Goal: Task Accomplishment & Management: Manage account settings

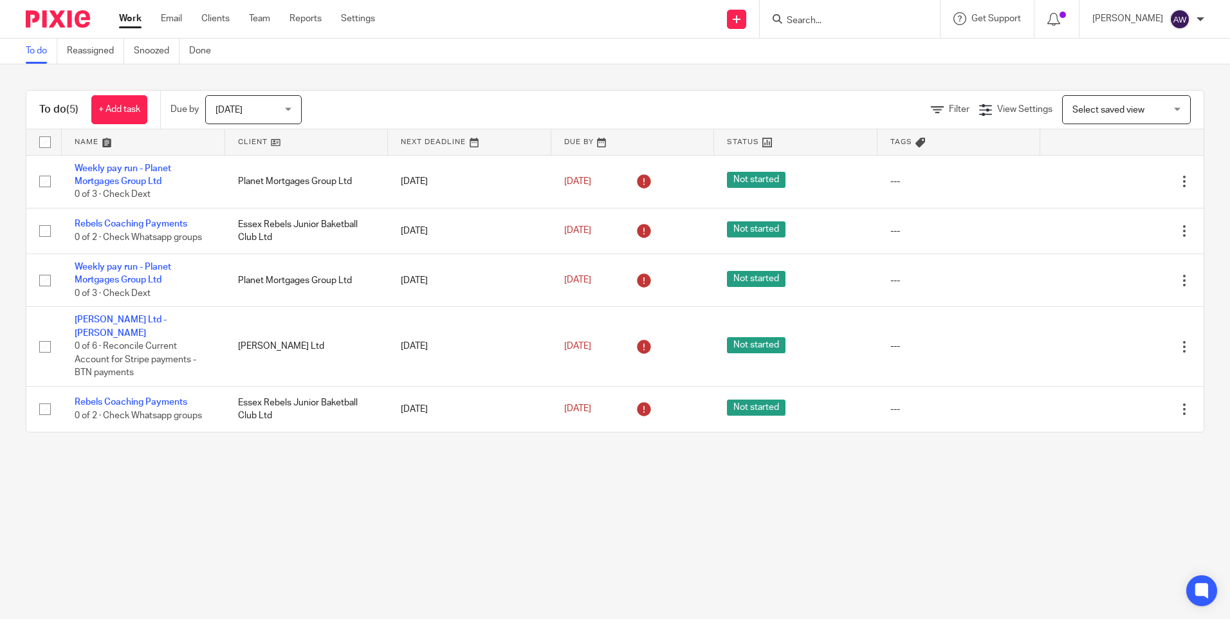
click at [805, 17] on input "Search" at bounding box center [843, 21] width 116 height 12
type input "jms"
click at [866, 54] on link at bounding box center [891, 56] width 217 height 30
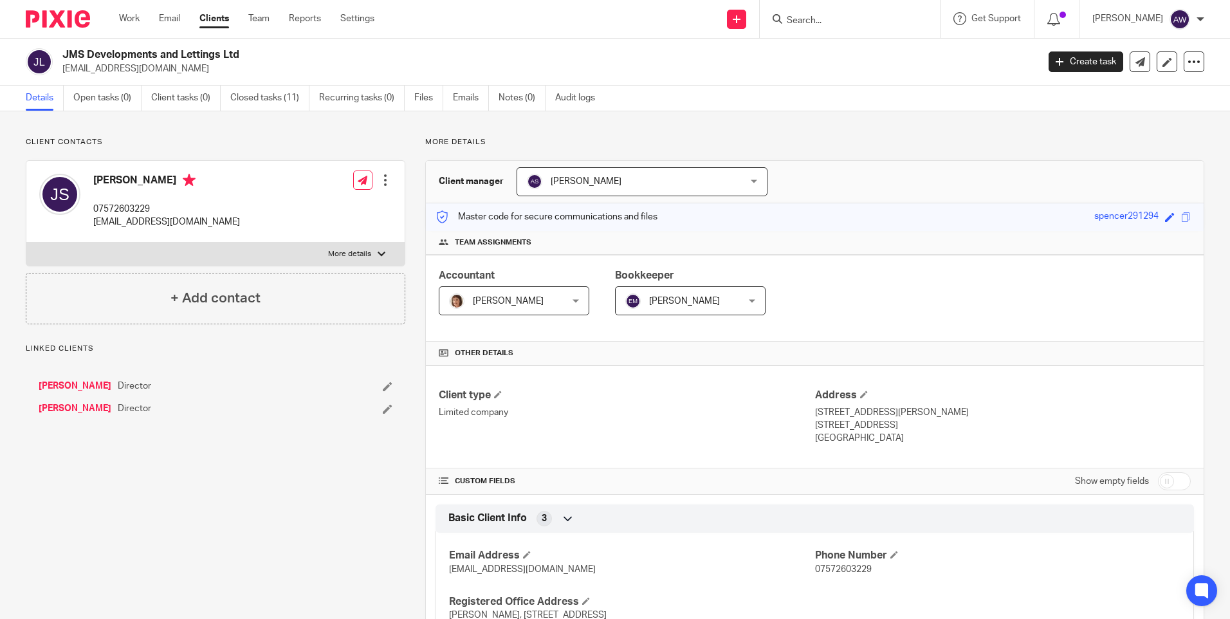
click at [1158, 478] on input "checkbox" at bounding box center [1174, 481] width 33 height 18
checkbox input "true"
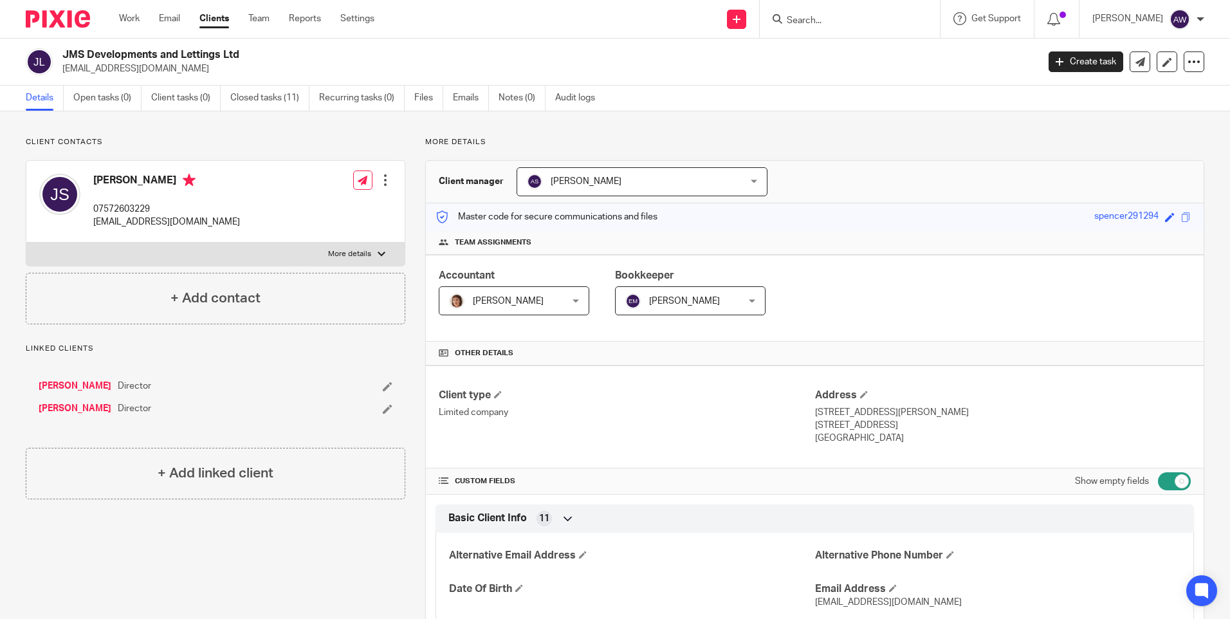
click at [861, 23] on input "Search" at bounding box center [843, 21] width 116 height 12
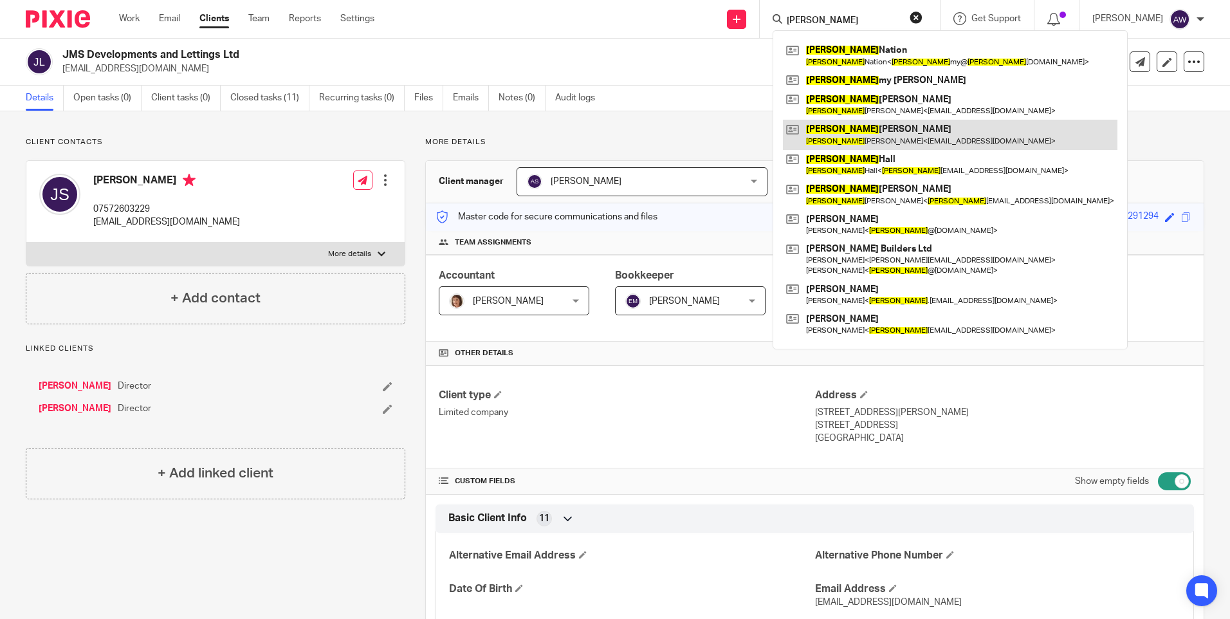
type input "tom"
click at [870, 140] on link at bounding box center [950, 135] width 334 height 30
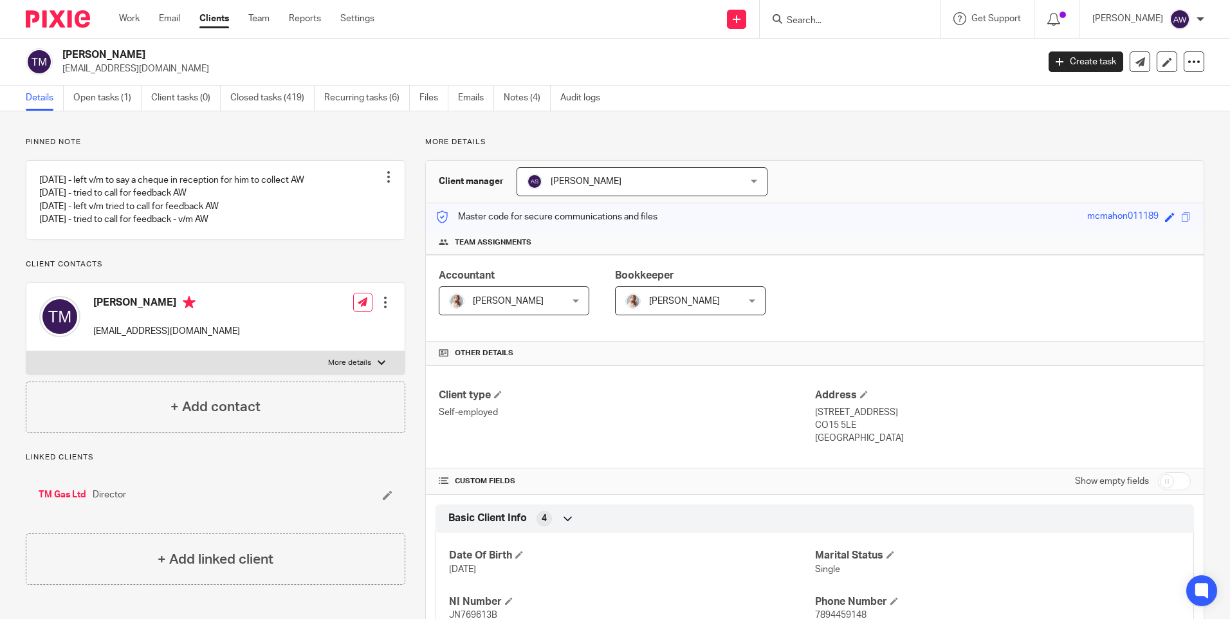
drag, startPoint x: 1161, startPoint y: 476, endPoint x: 1148, endPoint y: 489, distance: 18.7
click at [1161, 476] on input "checkbox" at bounding box center [1174, 481] width 33 height 18
checkbox input "true"
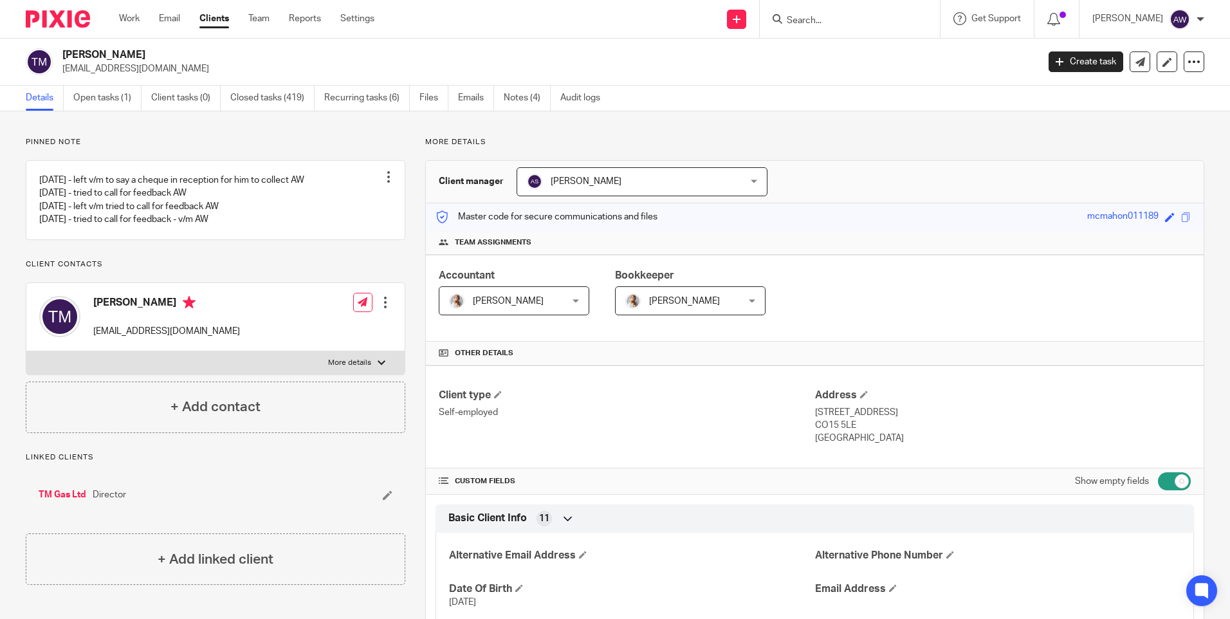
click at [811, 15] on input "Search" at bounding box center [843, 21] width 116 height 12
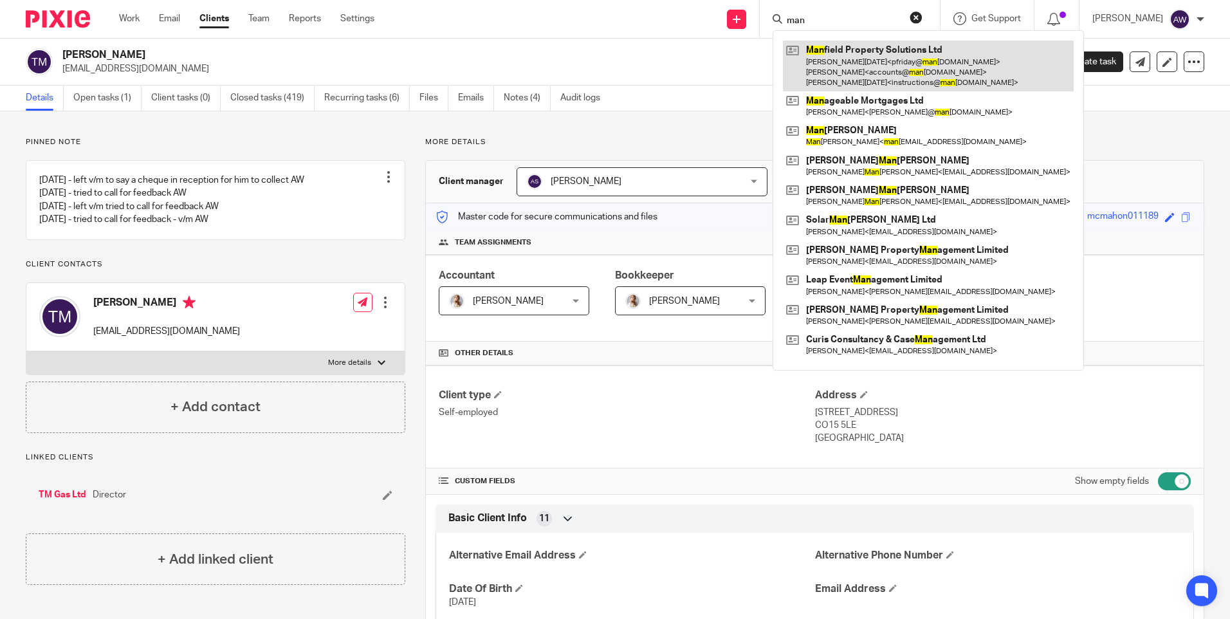
type input "man"
click at [886, 61] on link at bounding box center [928, 66] width 291 height 51
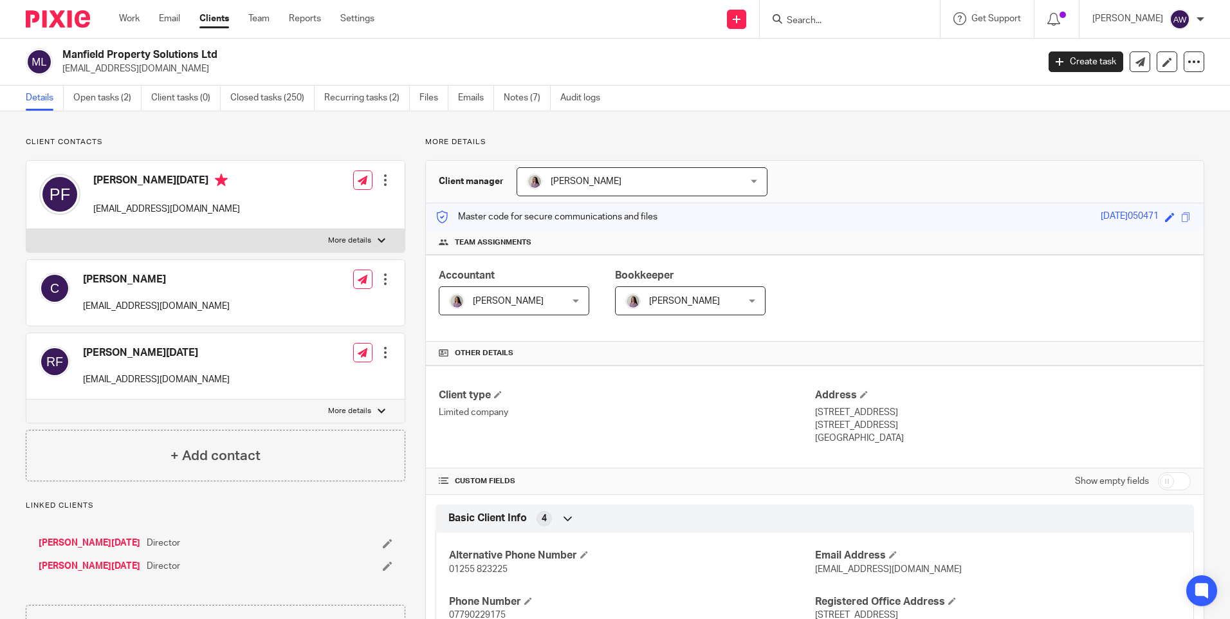
click at [89, 568] on link "[PERSON_NAME][DATE]" at bounding box center [90, 566] width 102 height 13
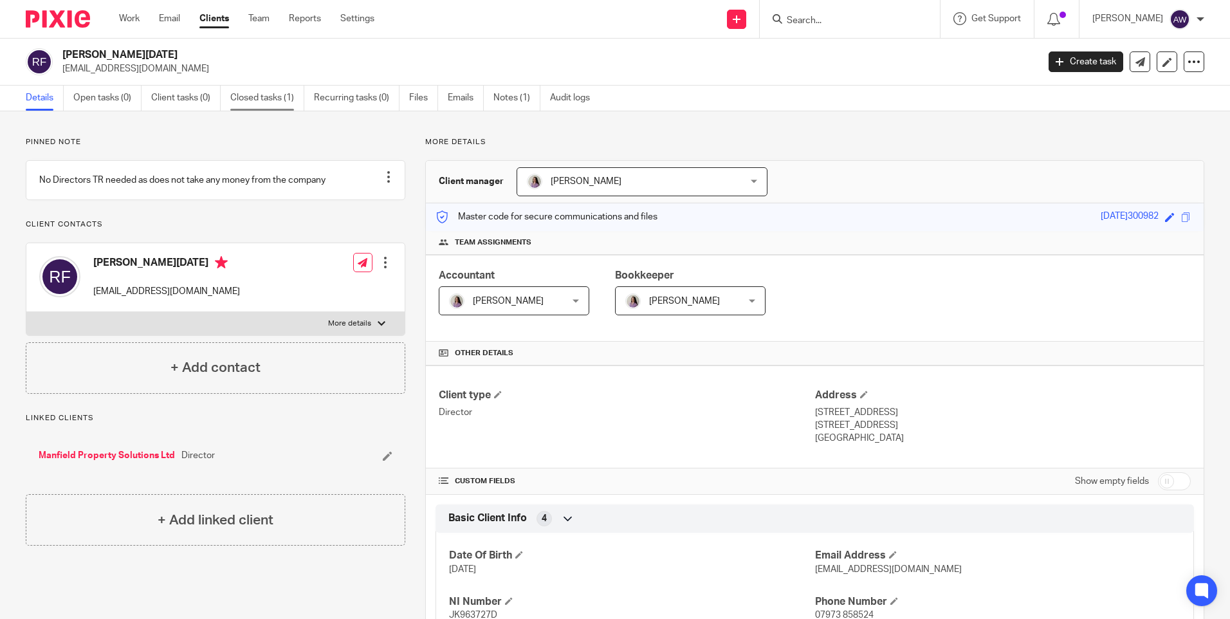
click at [260, 102] on link "Closed tasks (1)" at bounding box center [267, 98] width 74 height 25
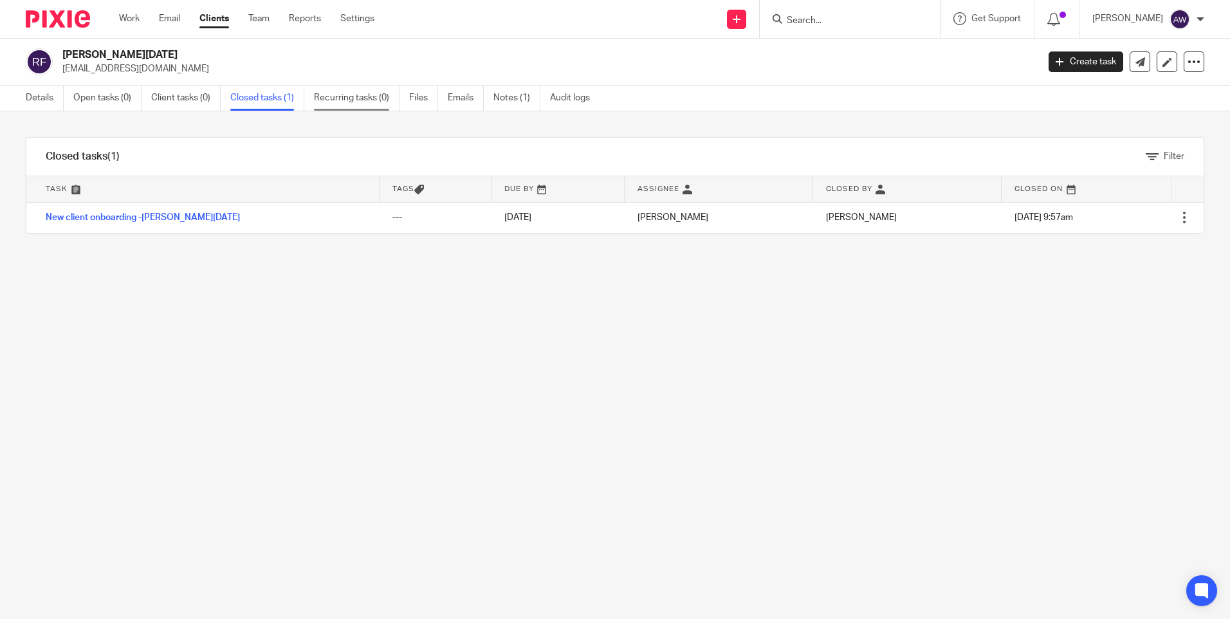
click at [338, 97] on link "Recurring tasks (0)" at bounding box center [357, 98] width 86 height 25
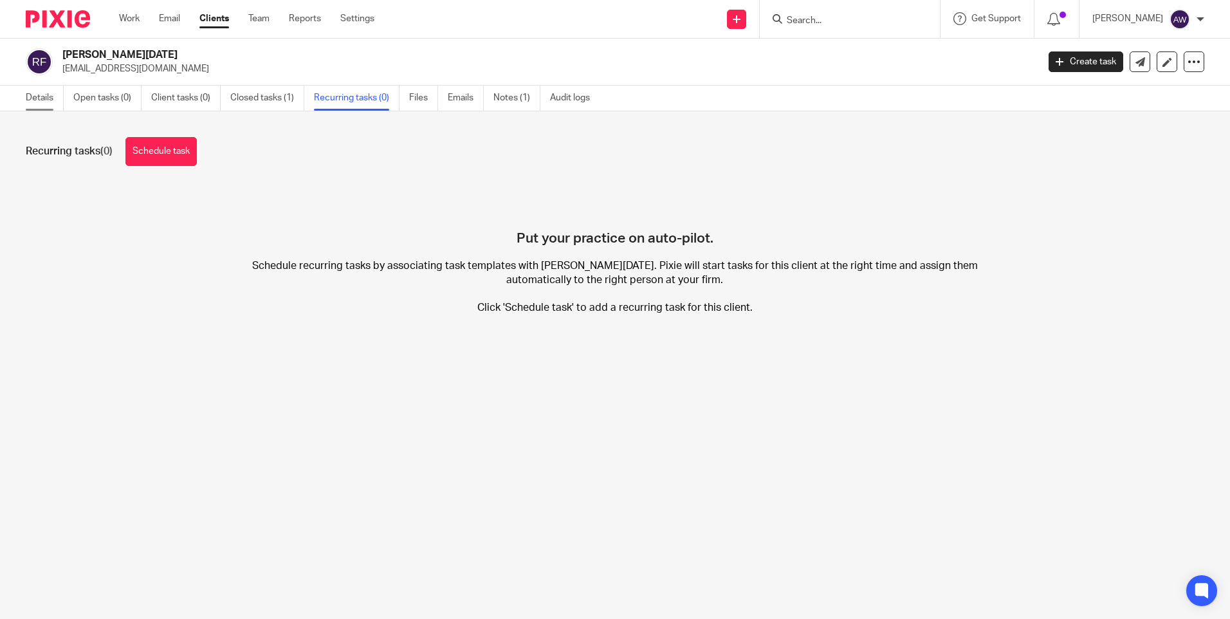
click at [30, 102] on link "Details" at bounding box center [45, 98] width 38 height 25
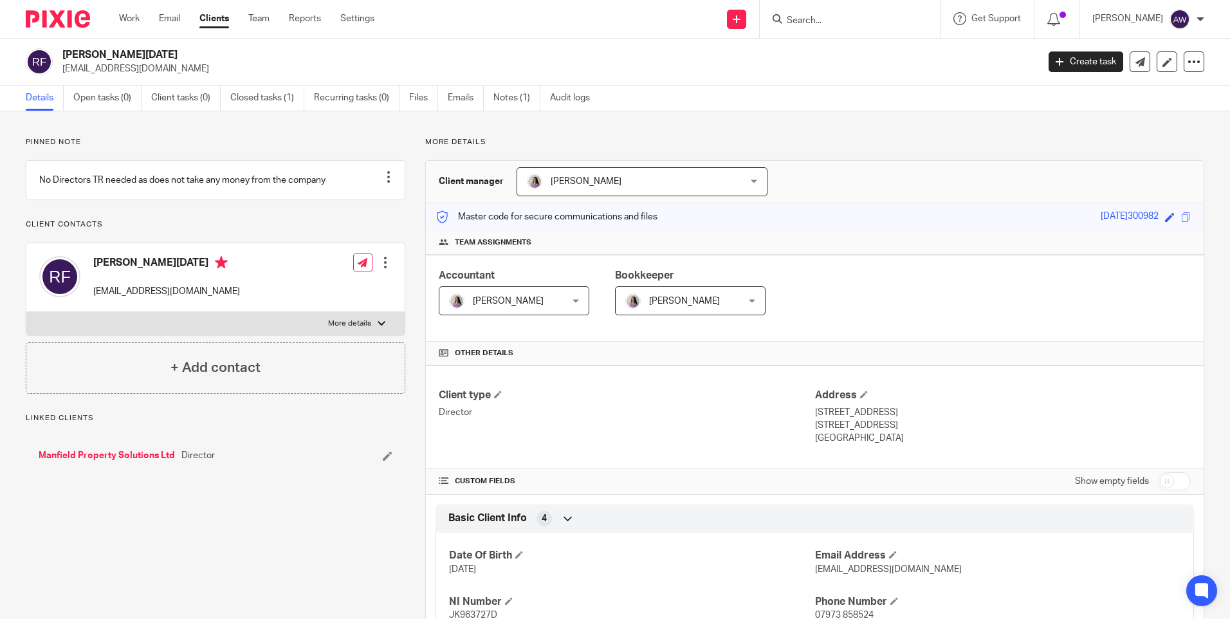
click at [1158, 483] on input "checkbox" at bounding box center [1174, 481] width 33 height 18
checkbox input "true"
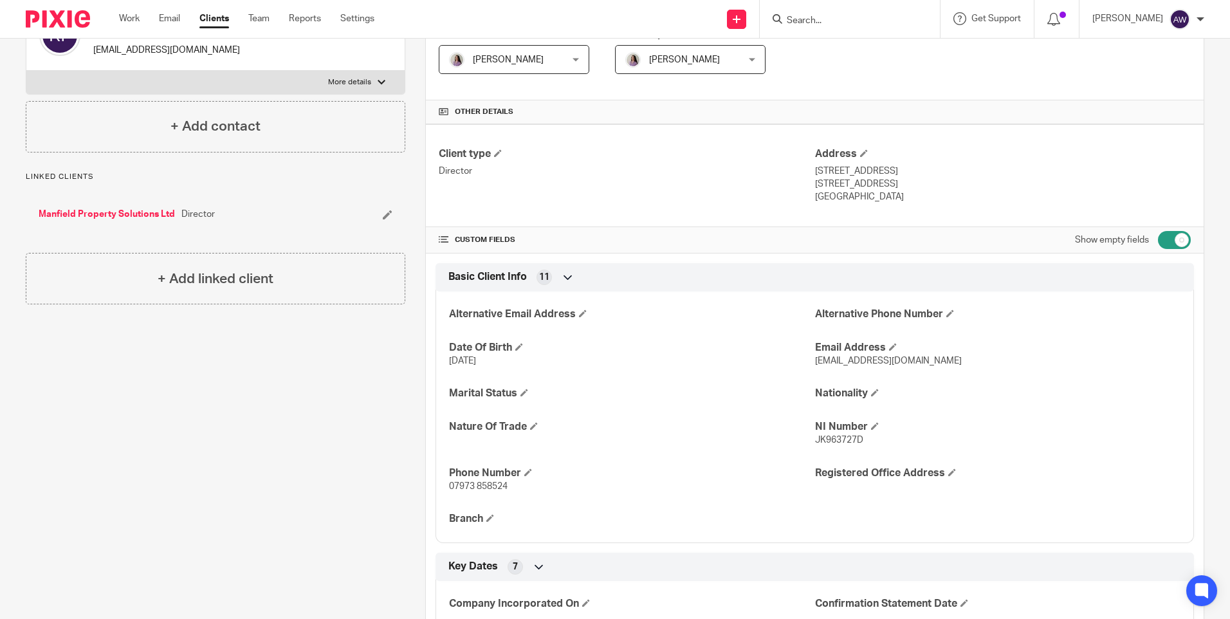
scroll to position [214, 0]
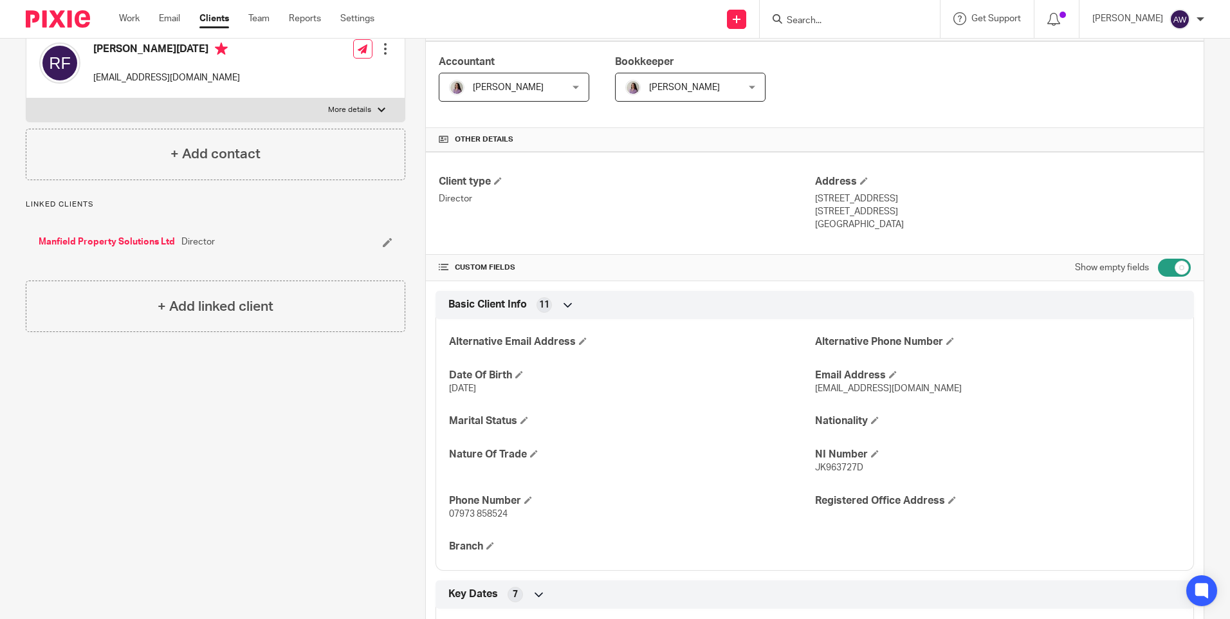
click at [146, 248] on link "Manfield Property Solutions Ltd" at bounding box center [107, 241] width 136 height 13
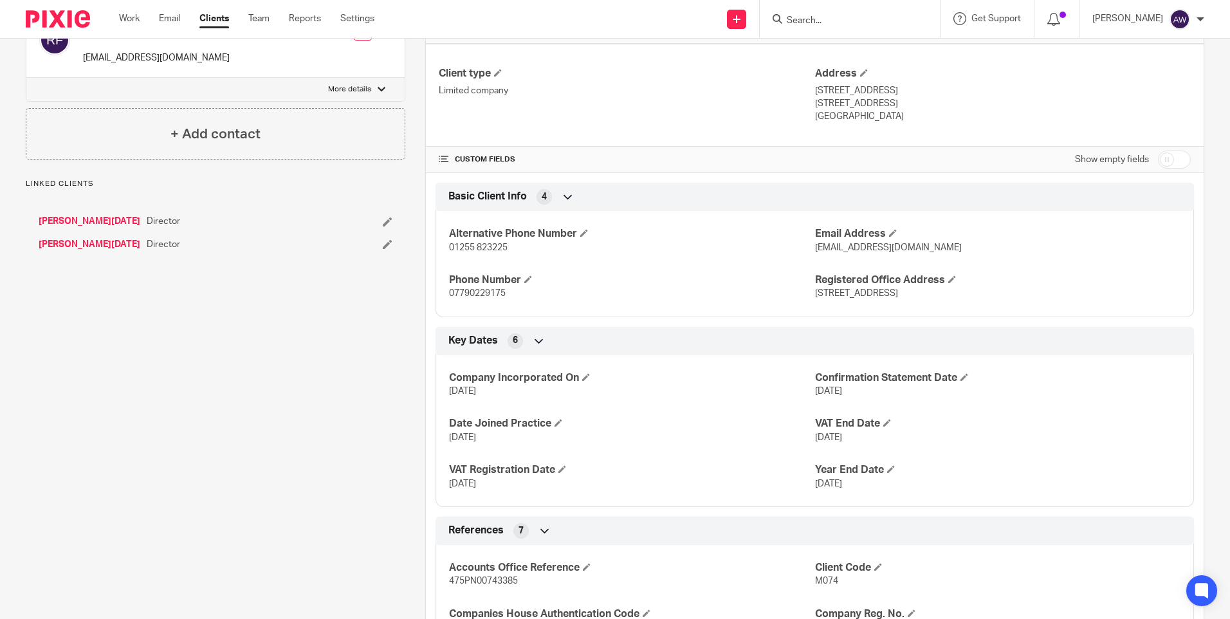
scroll to position [579, 0]
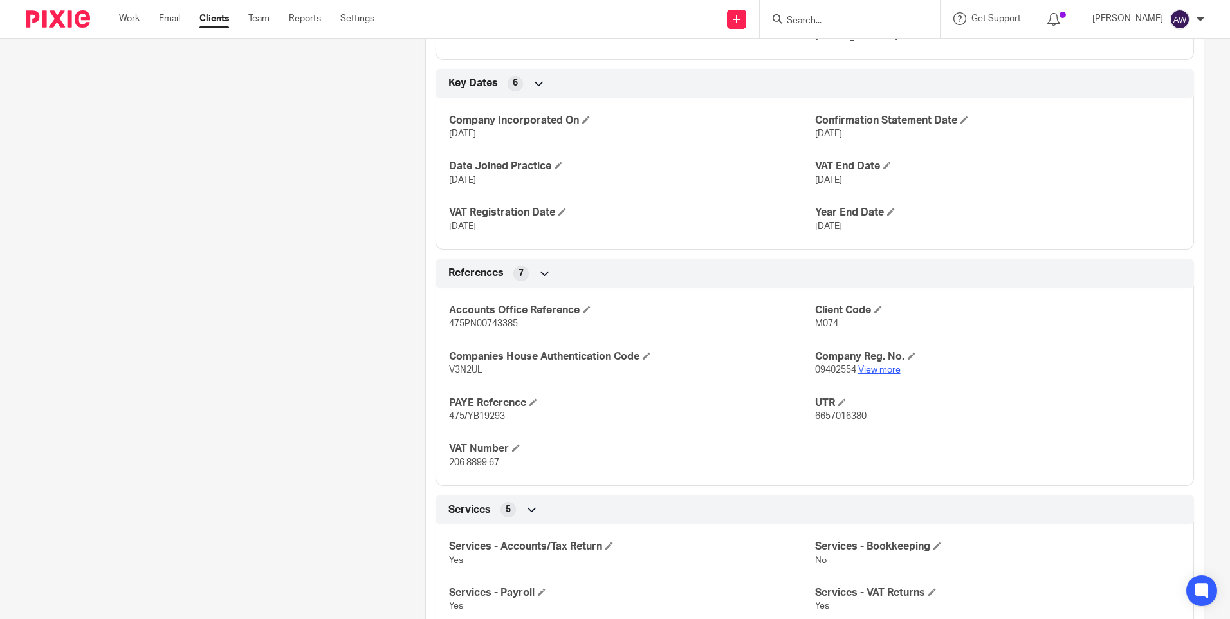
click at [871, 368] on link "View more" at bounding box center [879, 369] width 42 height 9
